Goal: Transaction & Acquisition: Purchase product/service

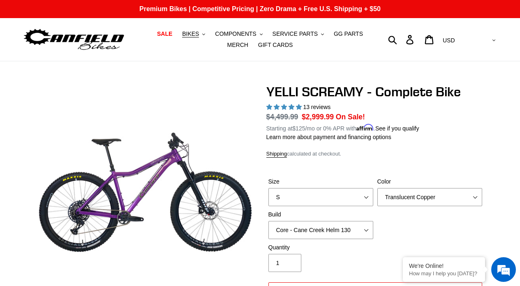
select select "highest-rating"
click at [193, 34] on span "BIKES" at bounding box center [190, 33] width 17 height 7
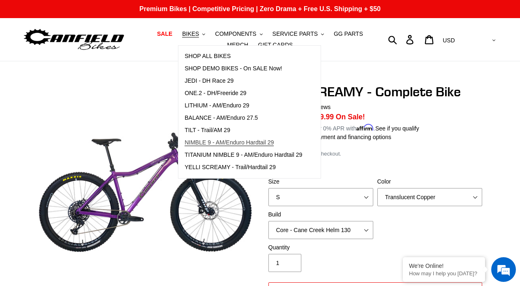
click at [216, 139] on span "NIMBLE 9 - AM/Enduro Hardtail 29" at bounding box center [229, 142] width 89 height 7
click at [478, 141] on div "YELLI SCREAMY - Complete Bike 13 reviews Regular price $4,499.99 Sale price $2,…" at bounding box center [376, 226] width 218 height 285
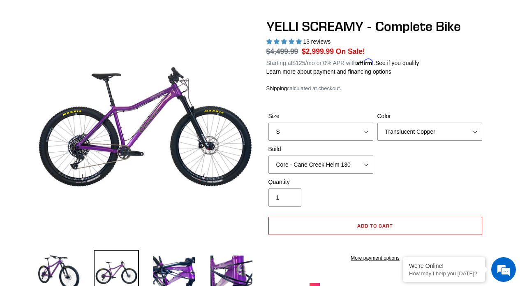
scroll to position [81, 0]
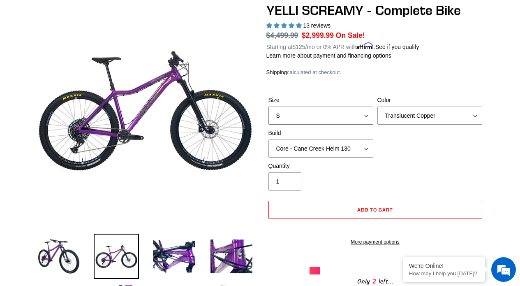
click at [340, 117] on select "S M L XL" at bounding box center [321, 116] width 105 height 18
select select "L"
click at [269, 107] on select "S M L XL" at bounding box center [321, 116] width 105 height 18
click at [387, 114] on select "Translucent Copper Purple Haze Raw" at bounding box center [430, 116] width 105 height 18
select select "Purple Haze"
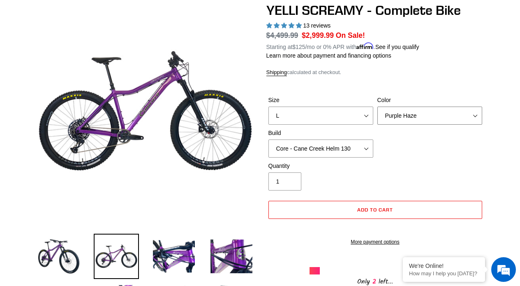
click at [378, 107] on select "Translucent Copper Purple Haze Raw" at bounding box center [430, 116] width 105 height 18
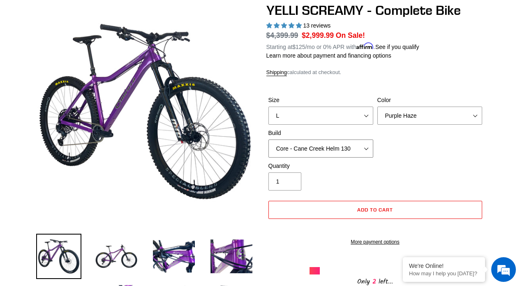
click at [356, 146] on select "Core - Cane Creek Helm 130 Pro - Cane Creek Helm 130 Core - Fox 34 SL Factory G…" at bounding box center [321, 148] width 105 height 18
select select "Pro - Cane Creek Helm 130"
click at [269, 139] on select "Core - Cane Creek Helm 130 Pro - Cane Creek Helm 130 Core - Fox 34 SL Factory G…" at bounding box center [321, 148] width 105 height 18
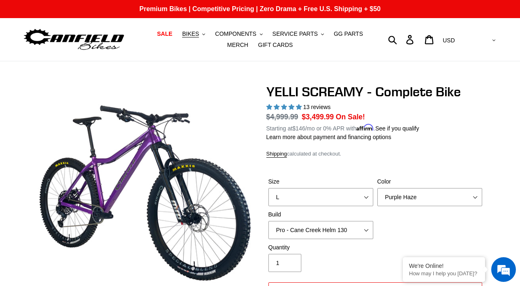
click at [101, 43] on img at bounding box center [74, 40] width 103 height 26
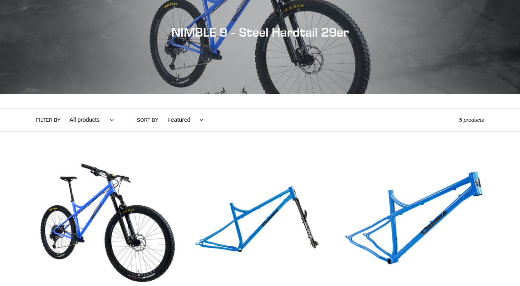
scroll to position [103, 0]
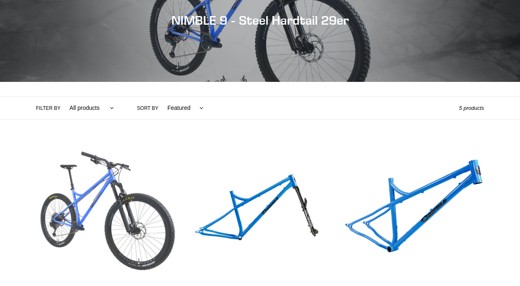
click at [134, 183] on link "NIMBLE 9 - Complete Bike" at bounding box center [106, 238] width 141 height 193
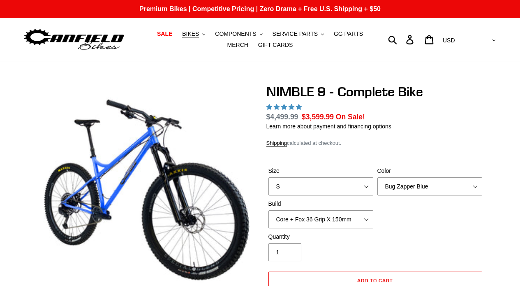
select select "highest-rating"
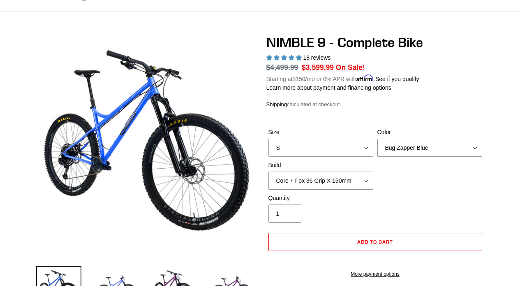
scroll to position [51, 0]
